Goal: Task Accomplishment & Management: Manage account settings

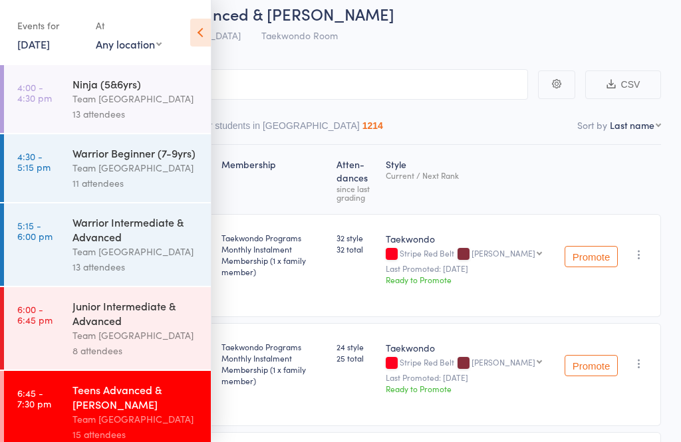
scroll to position [57, 0]
click at [208, 25] on icon at bounding box center [200, 33] width 21 height 28
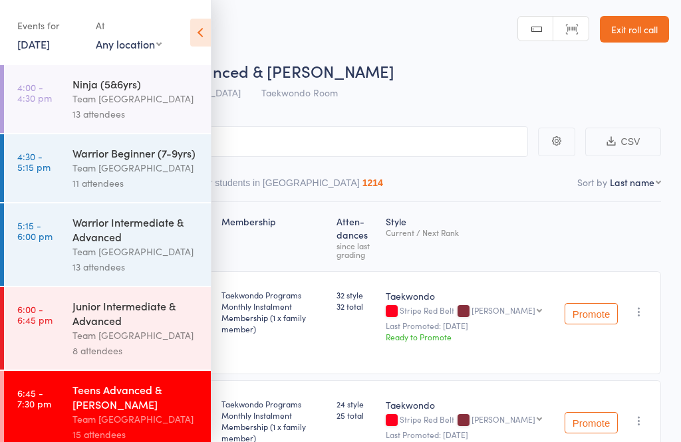
scroll to position [57, 0]
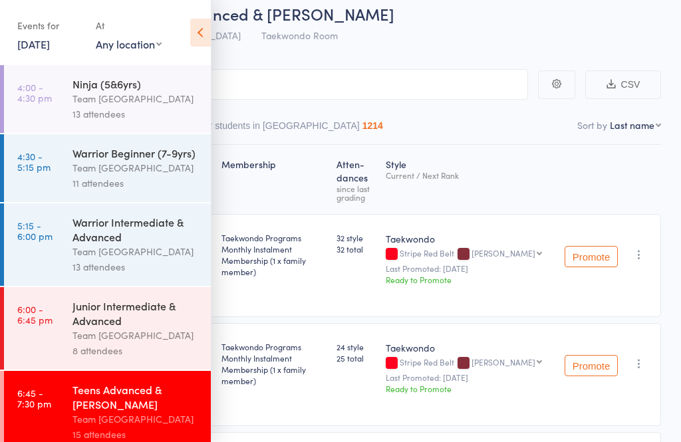
click at [201, 32] on icon at bounding box center [200, 33] width 21 height 28
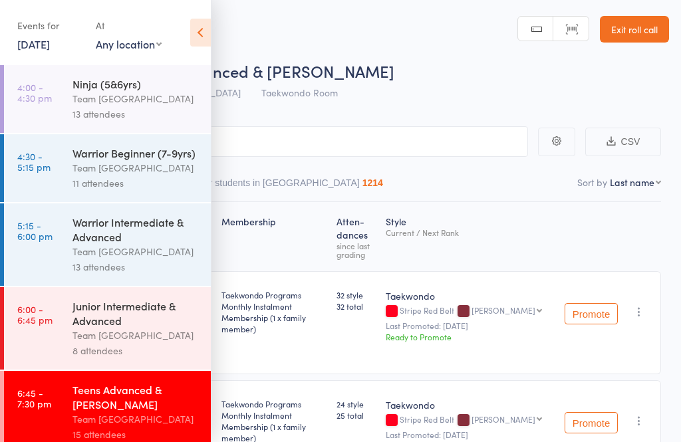
click at [138, 370] on div "Junior Intermediate & Advanced Team Carlo Airport West 8 attendees" at bounding box center [141, 328] width 138 height 82
click at [197, 31] on icon at bounding box center [200, 33] width 21 height 28
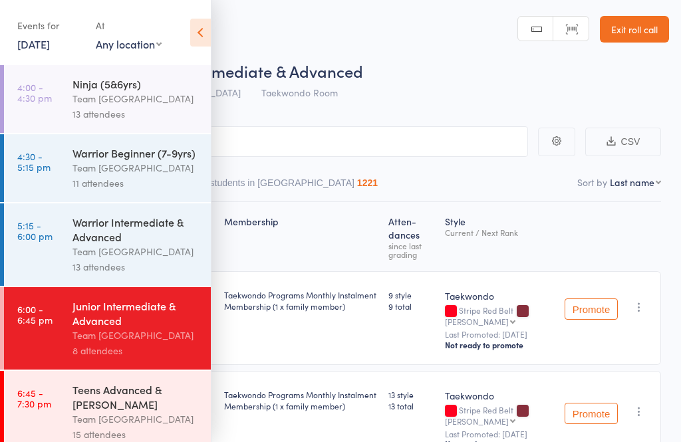
click at [139, 312] on div "Junior Intermediate & Advanced" at bounding box center [135, 313] width 127 height 29
click at [195, 29] on icon at bounding box center [200, 33] width 21 height 28
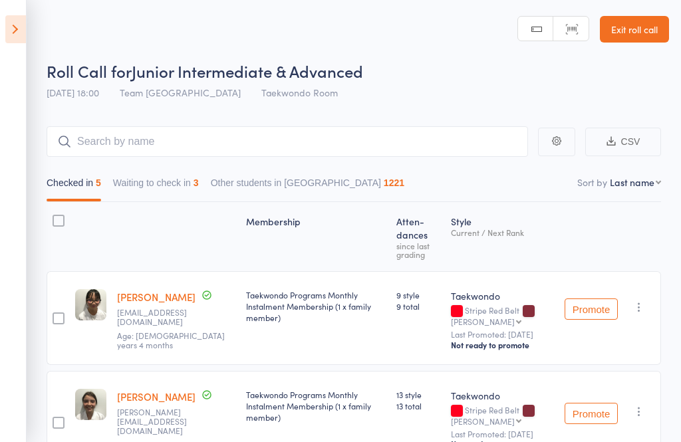
click at [651, 21] on link "Exit roll call" at bounding box center [634, 29] width 69 height 27
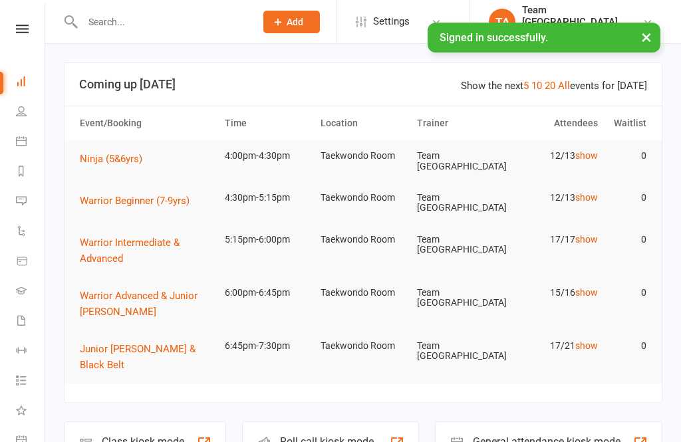
click at [27, 26] on icon at bounding box center [22, 29] width 13 height 9
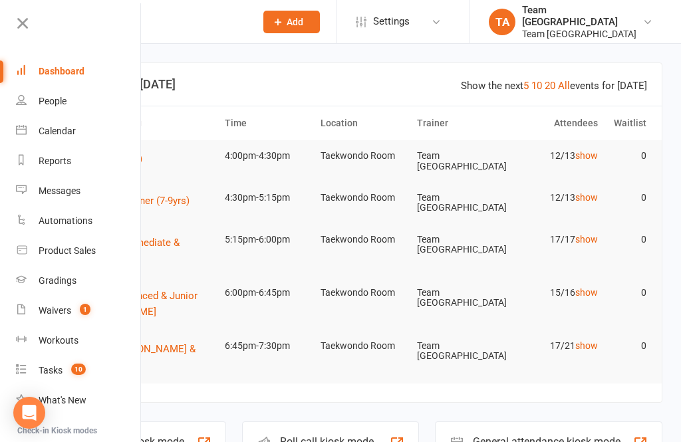
click at [68, 136] on div "Calendar" at bounding box center [57, 131] width 37 height 11
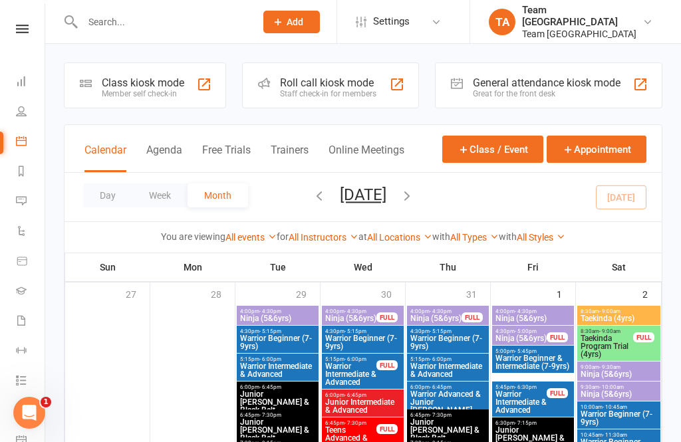
click at [102, 188] on button "Day" at bounding box center [107, 196] width 49 height 24
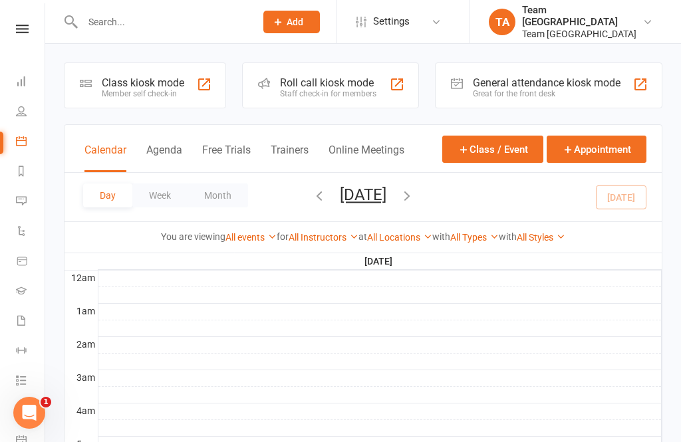
click at [386, 196] on button "[DATE]" at bounding box center [363, 195] width 47 height 19
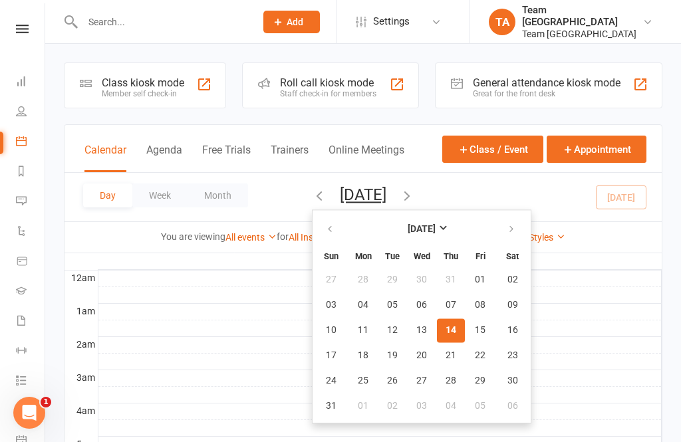
click at [446, 331] on span "14" at bounding box center [451, 330] width 11 height 11
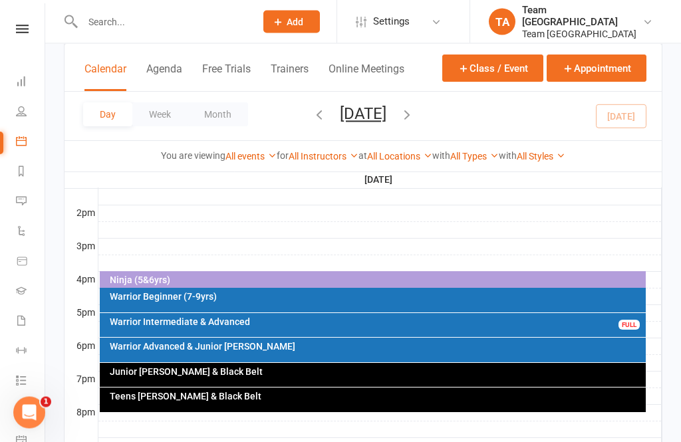
click at [351, 281] on div "Ninja (5&6yrs)" at bounding box center [376, 280] width 535 height 9
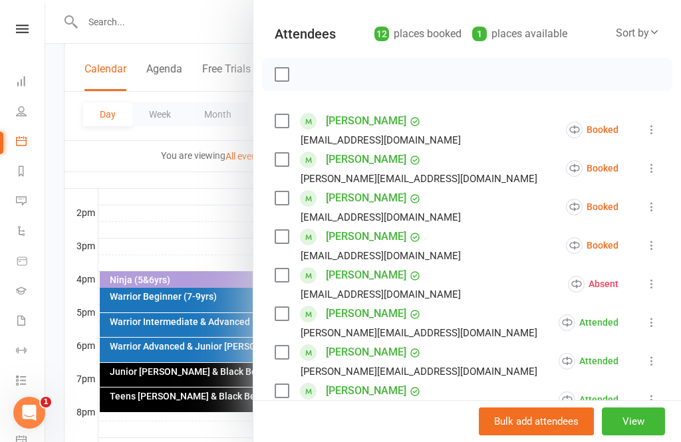
scroll to position [140, 0]
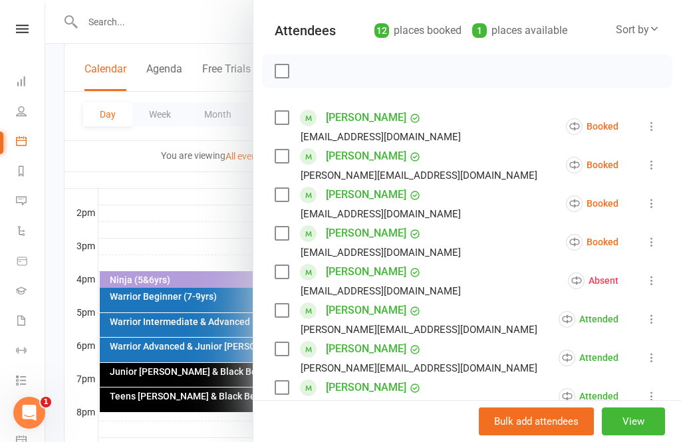
click at [654, 243] on icon at bounding box center [651, 241] width 13 height 13
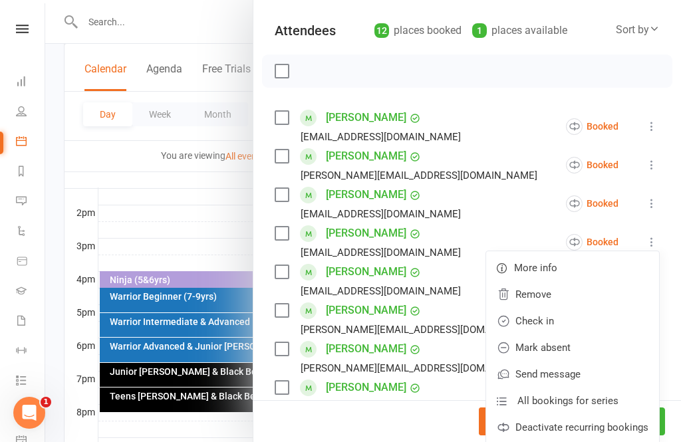
click at [578, 348] on link "Mark absent" at bounding box center [572, 347] width 173 height 27
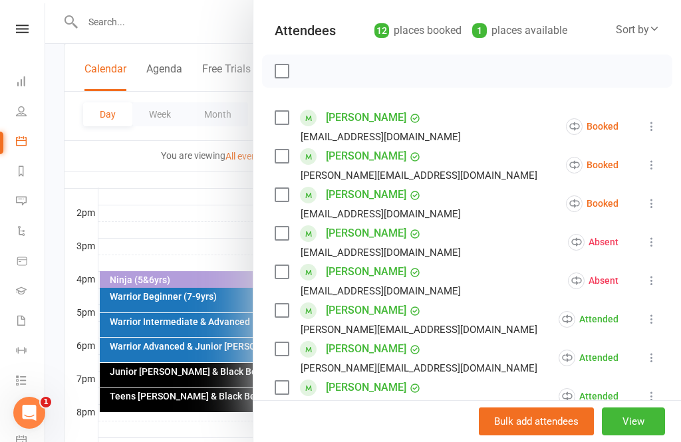
click at [658, 205] on icon at bounding box center [651, 203] width 13 height 13
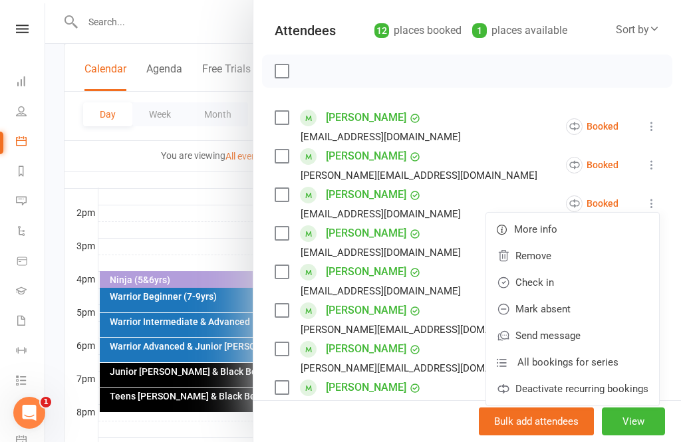
click at [571, 311] on link "Mark absent" at bounding box center [572, 309] width 173 height 27
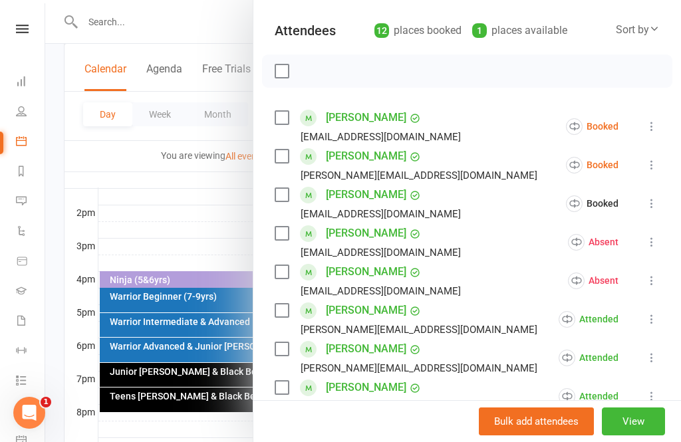
click at [654, 166] on icon at bounding box center [651, 164] width 13 height 13
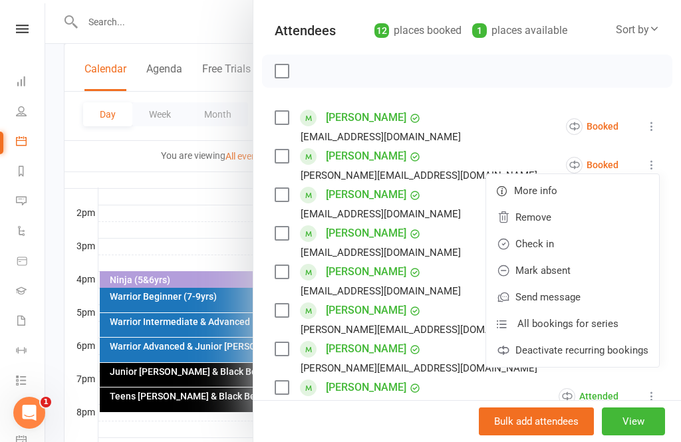
click at [569, 245] on link "Check in" at bounding box center [572, 244] width 173 height 27
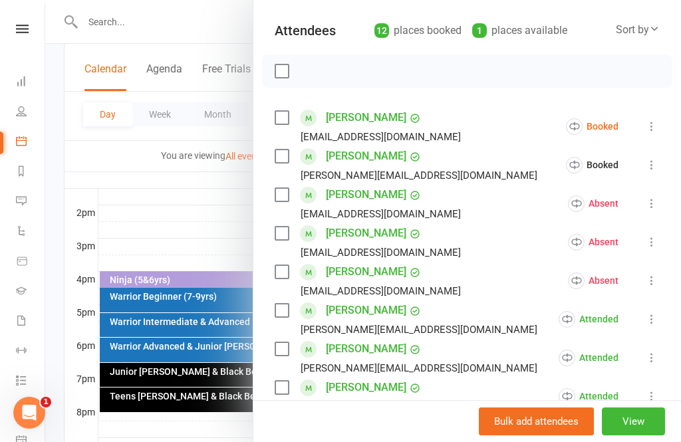
click at [658, 124] on icon at bounding box center [651, 126] width 13 height 13
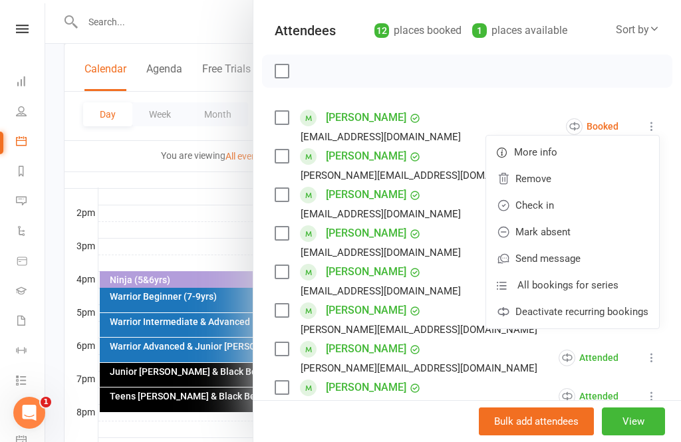
click at [569, 209] on link "Check in" at bounding box center [572, 205] width 173 height 27
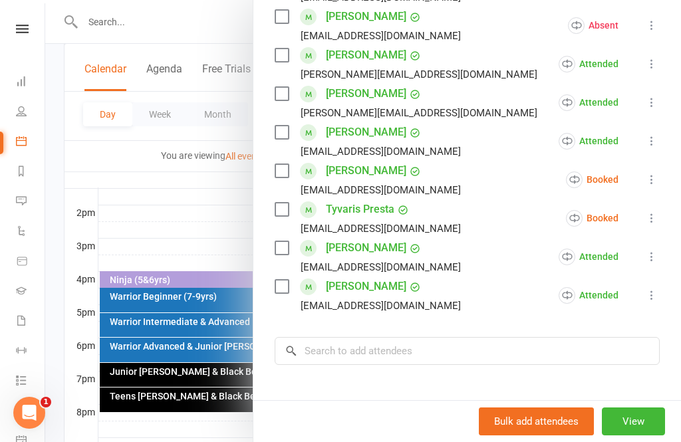
scroll to position [404, 0]
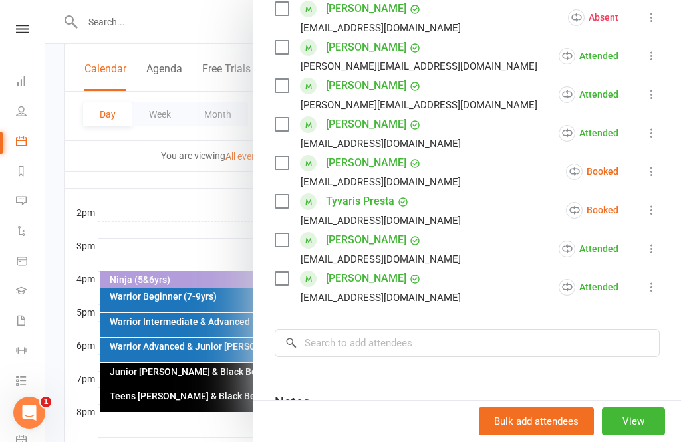
click at [657, 179] on button at bounding box center [652, 172] width 16 height 16
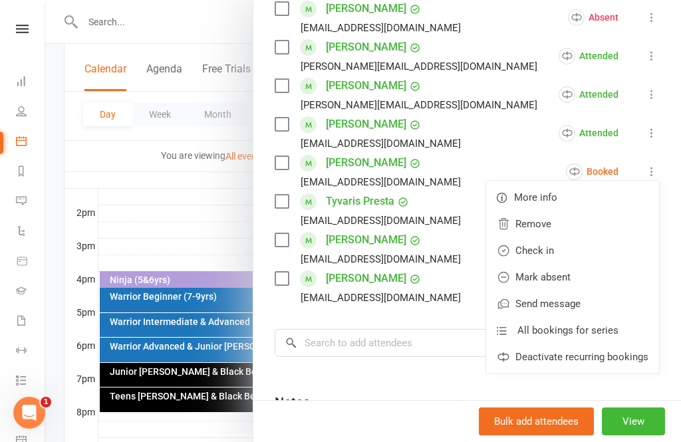
click at [584, 281] on link "Mark absent" at bounding box center [572, 277] width 173 height 27
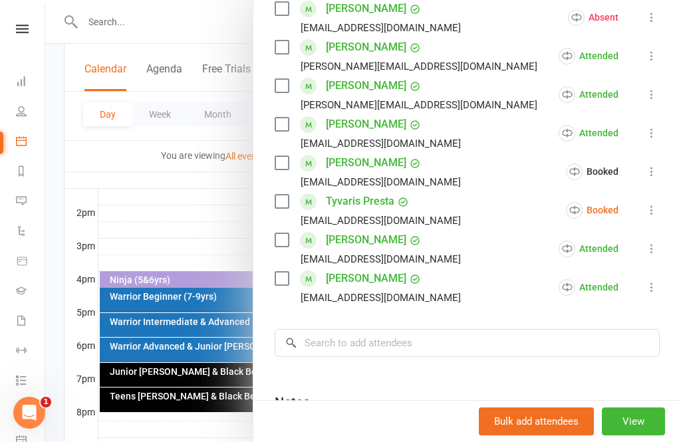
click at [657, 213] on icon at bounding box center [651, 209] width 13 height 13
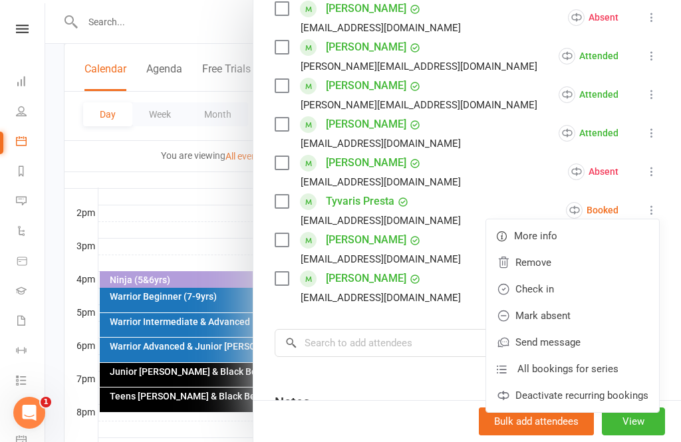
click at [556, 291] on link "Check in" at bounding box center [572, 289] width 173 height 27
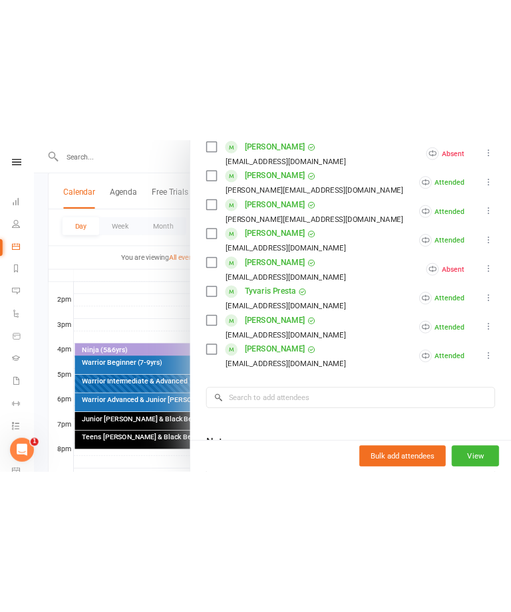
scroll to position [403, 0]
